Goal: Task Accomplishment & Management: Manage account settings

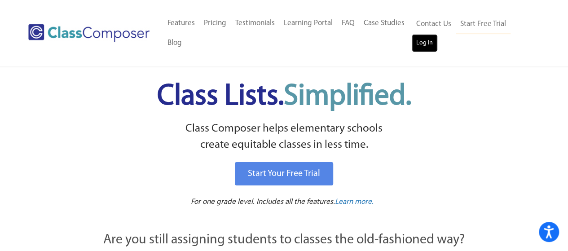
click at [424, 47] on link "Log In" at bounding box center [424, 43] width 26 height 18
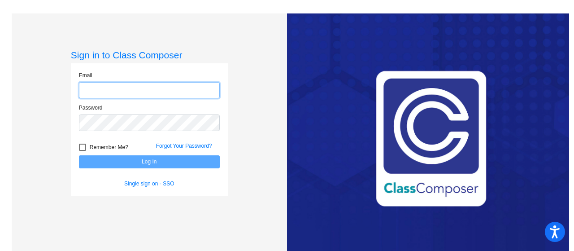
type input "[EMAIL_ADDRESS][DOMAIN_NAME]"
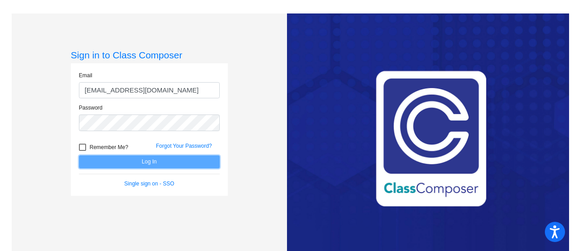
click at [158, 162] on button "Log In" at bounding box center [149, 161] width 141 height 13
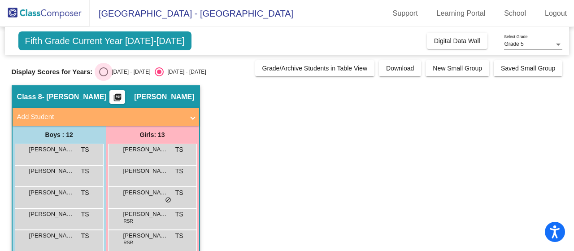
click at [105, 70] on div "Select an option" at bounding box center [103, 71] width 9 height 9
click at [104, 76] on input "[DATE] - [DATE]" at bounding box center [103, 76] width 0 height 0
radio input "true"
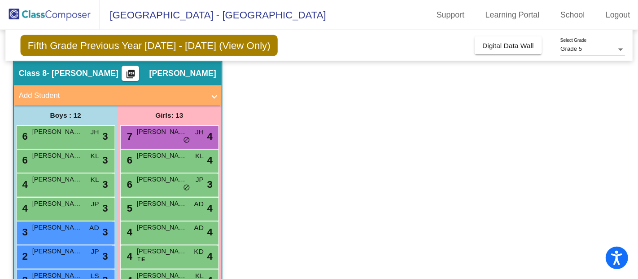
scroll to position [31, 0]
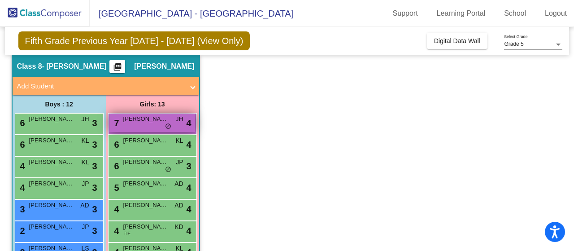
click at [166, 123] on span "do_not_disturb_alt" at bounding box center [168, 126] width 6 height 7
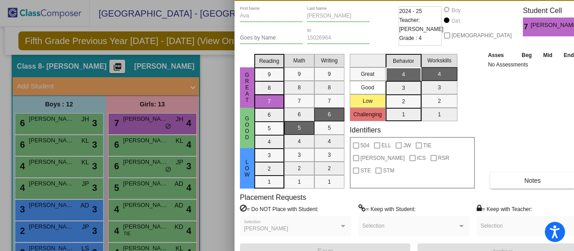
drag, startPoint x: 352, startPoint y: 10, endPoint x: 378, endPoint y: -12, distance: 34.1
click at [378, 0] on html "Accessibility Screen-Reader Guide, Feedback, and Issue Reporting | New window […" at bounding box center [287, 125] width 574 height 251
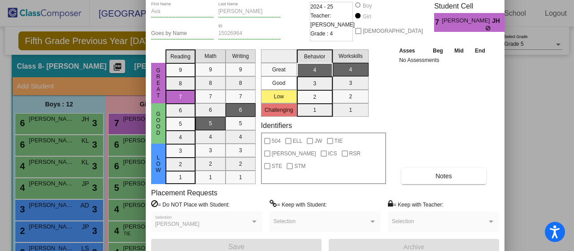
drag, startPoint x: 374, startPoint y: 1, endPoint x: 285, endPoint y: -4, distance: 89.0
click at [285, 0] on html "Accessibility Screen-Reader Guide, Feedback, and Issue Reporting | New window […" at bounding box center [287, 125] width 574 height 251
drag, startPoint x: 433, startPoint y: 125, endPoint x: 424, endPoint y: 164, distance: 40.5
click at [424, 164] on div "Asses Beg Mid End No Assessments Notes" at bounding box center [444, 115] width 94 height 138
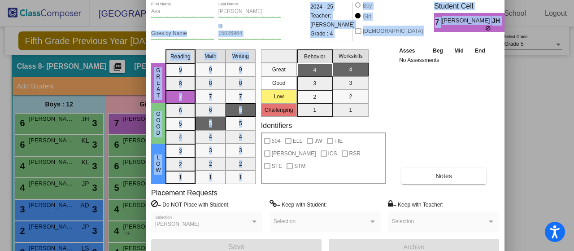
drag, startPoint x: 283, startPoint y: 4, endPoint x: 285, endPoint y: 50, distance: 46.3
click at [285, 50] on div "[PERSON_NAME] First Name [PERSON_NAME] Last Name Goes by Name 15026964 ID 2024 …" at bounding box center [325, 128] width 348 height 253
click at [485, 10] on h3 "Student Cell" at bounding box center [473, 6] width 78 height 9
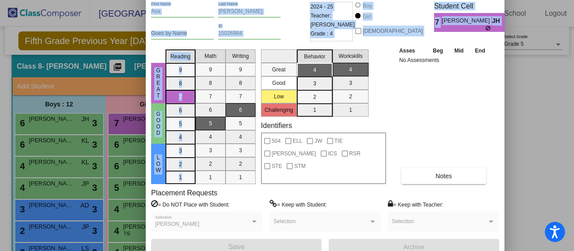
drag, startPoint x: 187, startPoint y: 8, endPoint x: 196, endPoint y: 61, distance: 53.7
click at [196, 61] on div "[PERSON_NAME] First Name [PERSON_NAME] Last Name Goes by Name 15026964 ID 2024 …" at bounding box center [325, 128] width 348 height 253
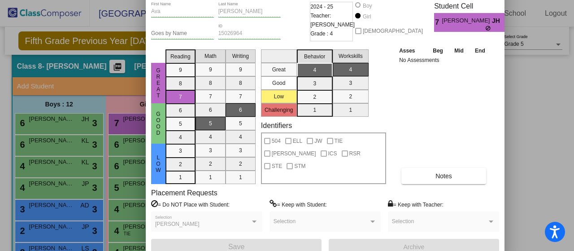
drag, startPoint x: 429, startPoint y: 112, endPoint x: 427, endPoint y: 83, distance: 29.3
click at [427, 83] on div "Asses Beg Mid End No Assessments Notes" at bounding box center [444, 115] width 94 height 138
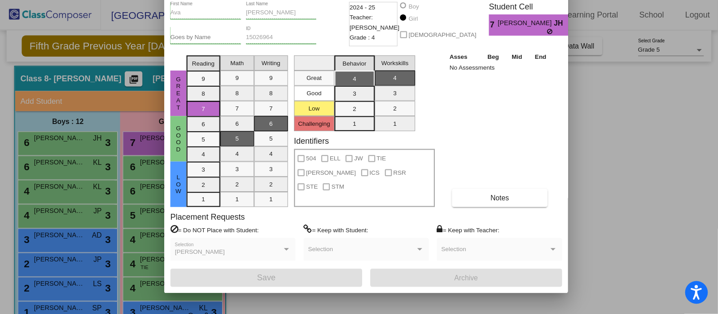
scroll to position [22, 0]
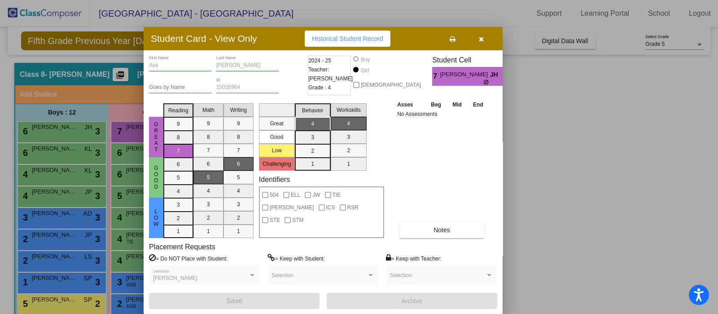
drag, startPoint x: 487, startPoint y: 4, endPoint x: 485, endPoint y: 44, distance: 39.6
click at [485, 44] on button "button" at bounding box center [481, 39] width 29 height 16
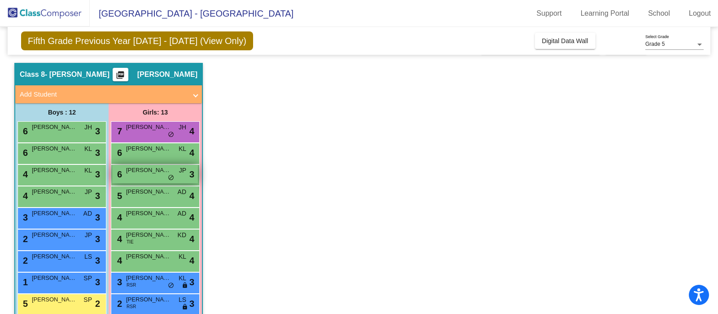
click at [168, 177] on span "do_not_disturb_alt" at bounding box center [171, 177] width 6 height 7
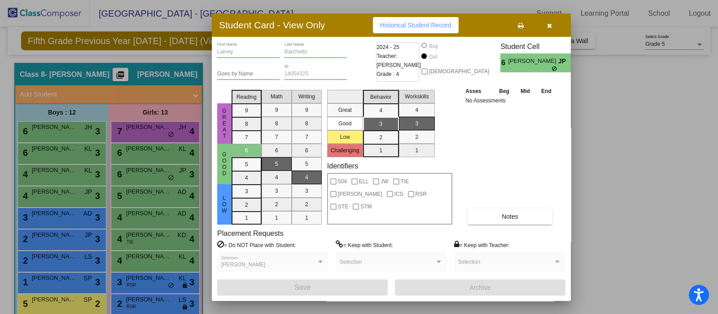
click at [171, 250] on div at bounding box center [359, 157] width 718 height 314
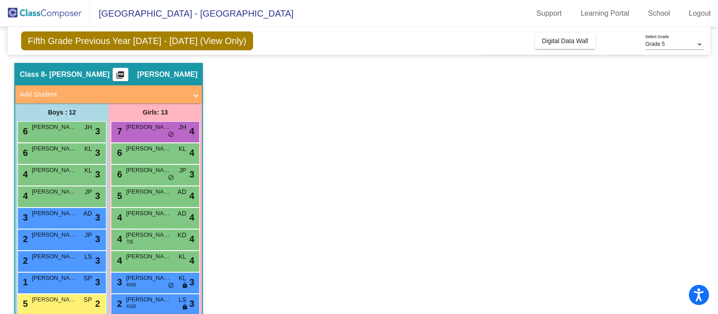
click at [171, 250] on span "do_not_disturb_alt" at bounding box center [171, 285] width 6 height 7
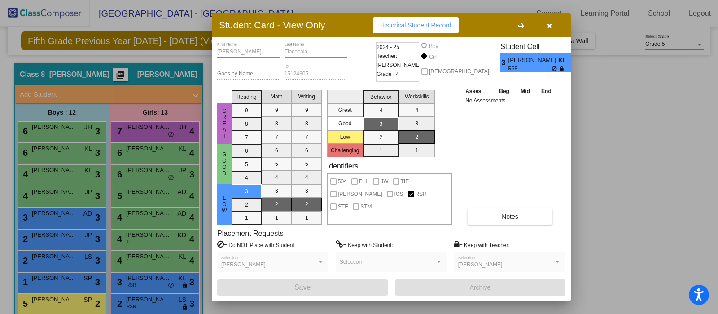
click at [545, 26] on button "button" at bounding box center [549, 25] width 29 height 16
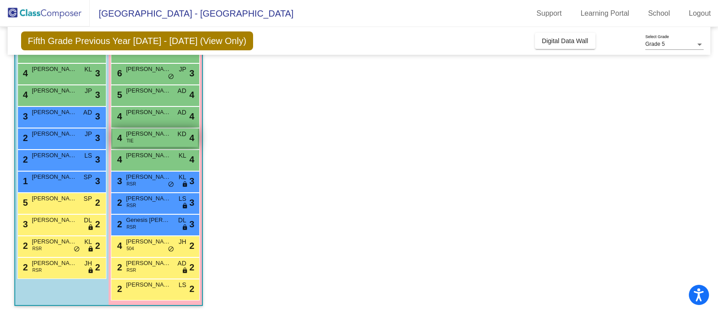
scroll to position [123, 0]
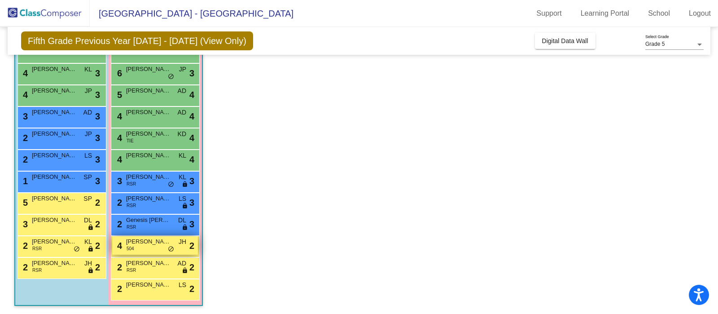
click at [170, 247] on span "do_not_disturb_alt" at bounding box center [171, 248] width 6 height 7
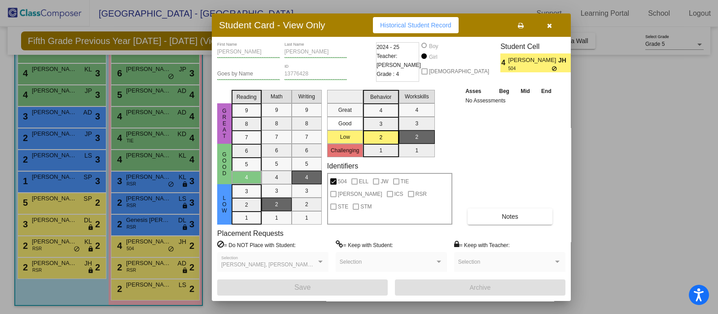
click at [76, 248] on div at bounding box center [359, 157] width 718 height 314
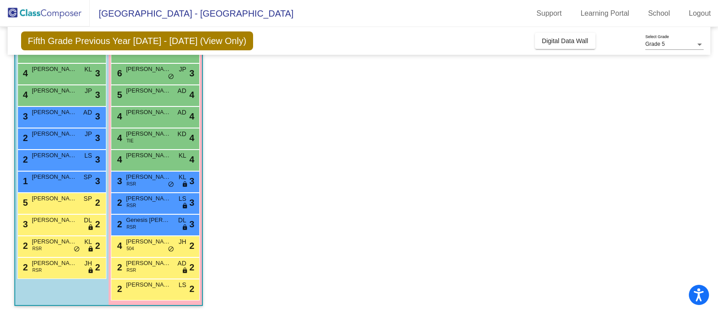
click at [76, 248] on span "do_not_disturb_alt" at bounding box center [77, 248] width 6 height 7
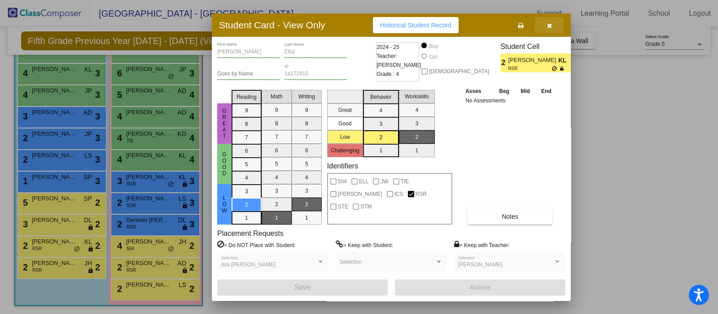
click at [553, 26] on button "button" at bounding box center [549, 25] width 29 height 16
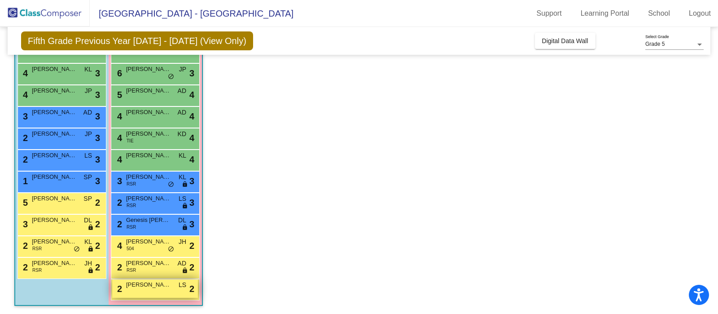
click at [148, 250] on div "2 [PERSON_NAME] LS lock do_not_disturb_alt 2" at bounding box center [155, 288] width 86 height 18
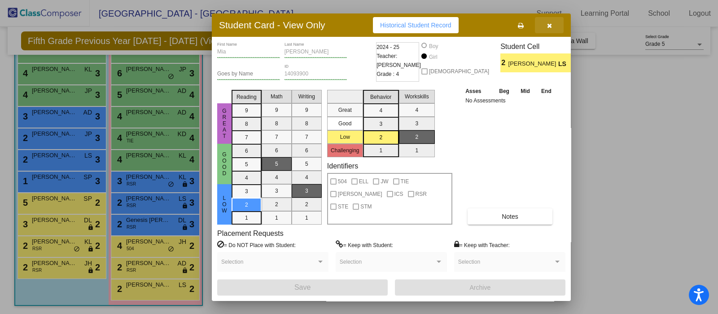
click at [546, 26] on button "button" at bounding box center [549, 25] width 29 height 16
